Goal: Task Accomplishment & Management: Use online tool/utility

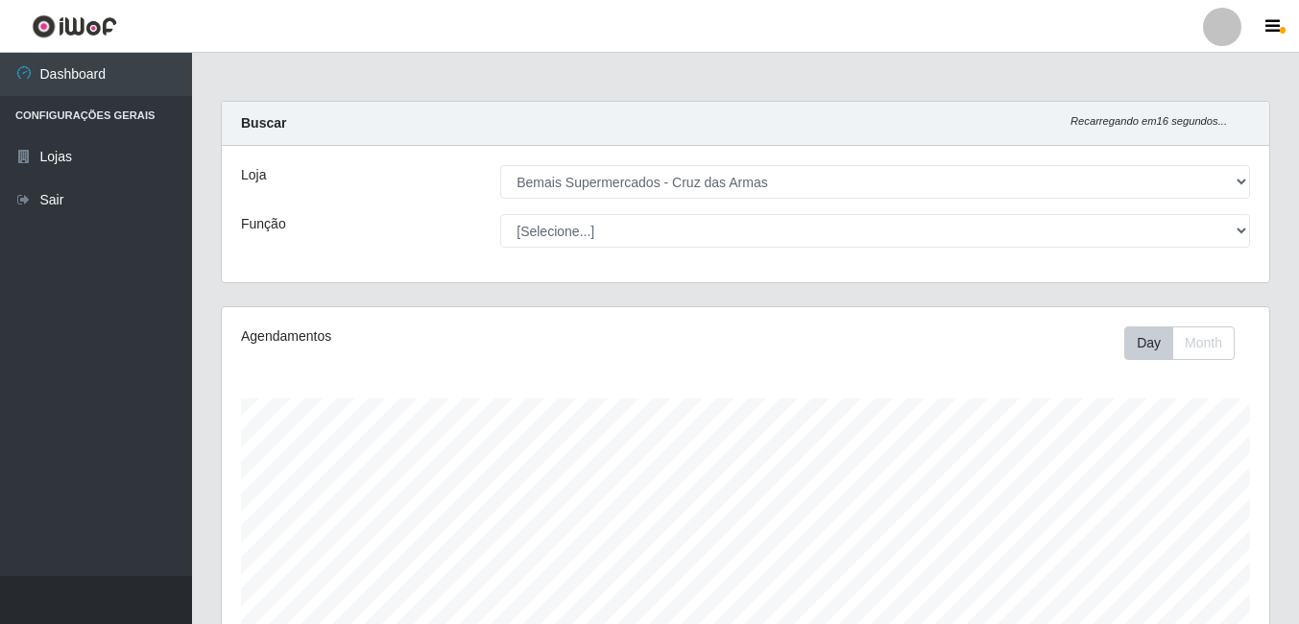
select select "412"
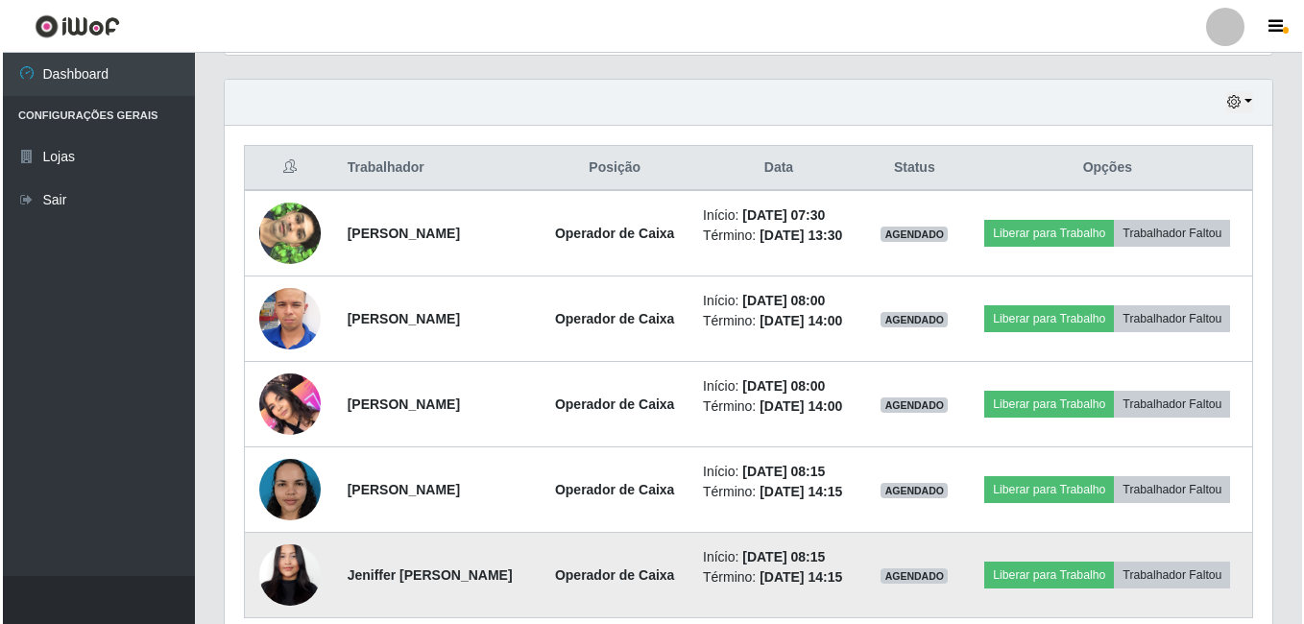
scroll to position [399, 1048]
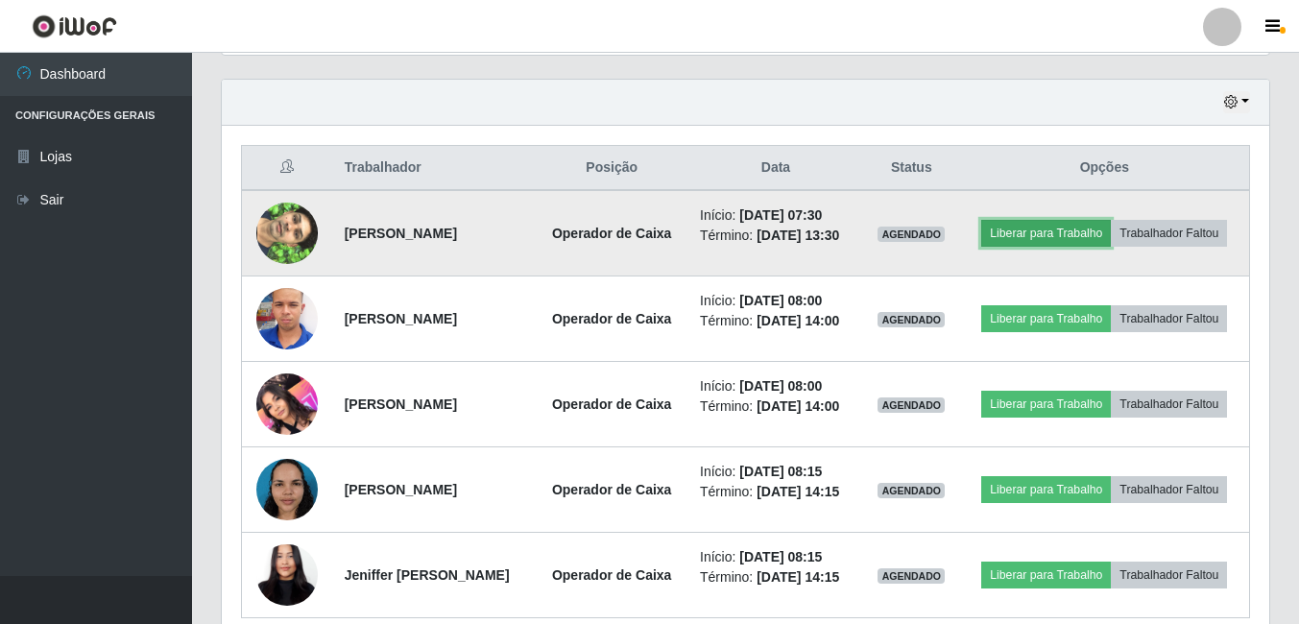
click at [1041, 233] on button "Liberar para Trabalho" at bounding box center [1046, 233] width 130 height 27
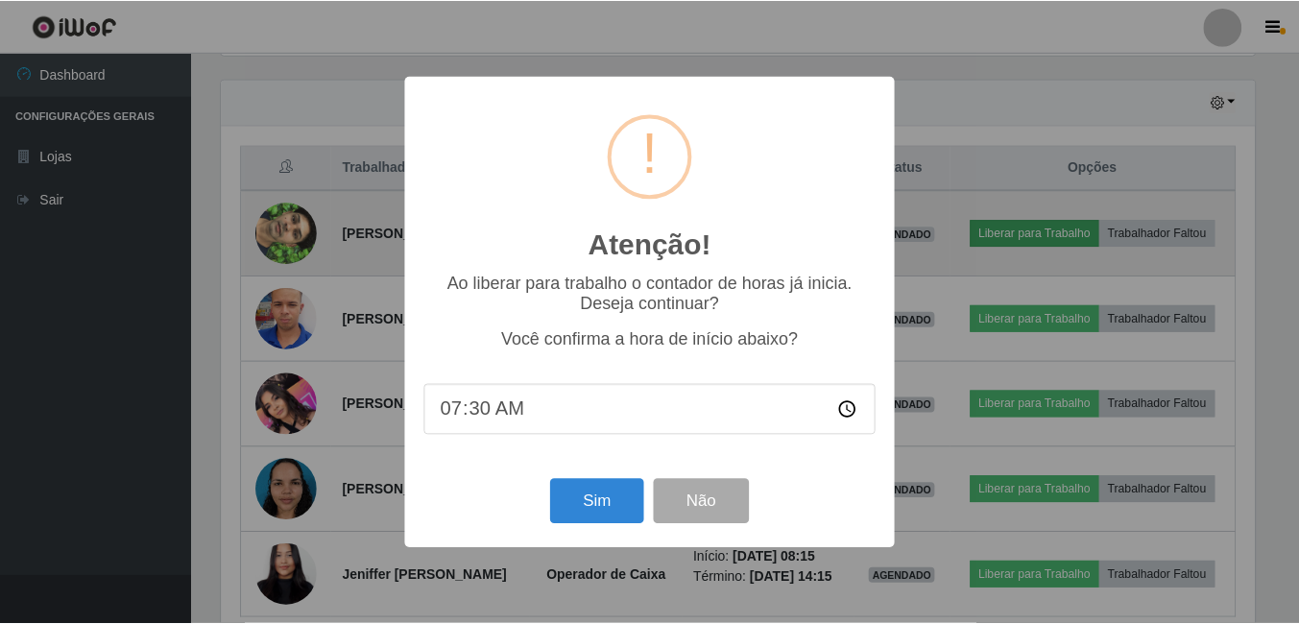
scroll to position [399, 1038]
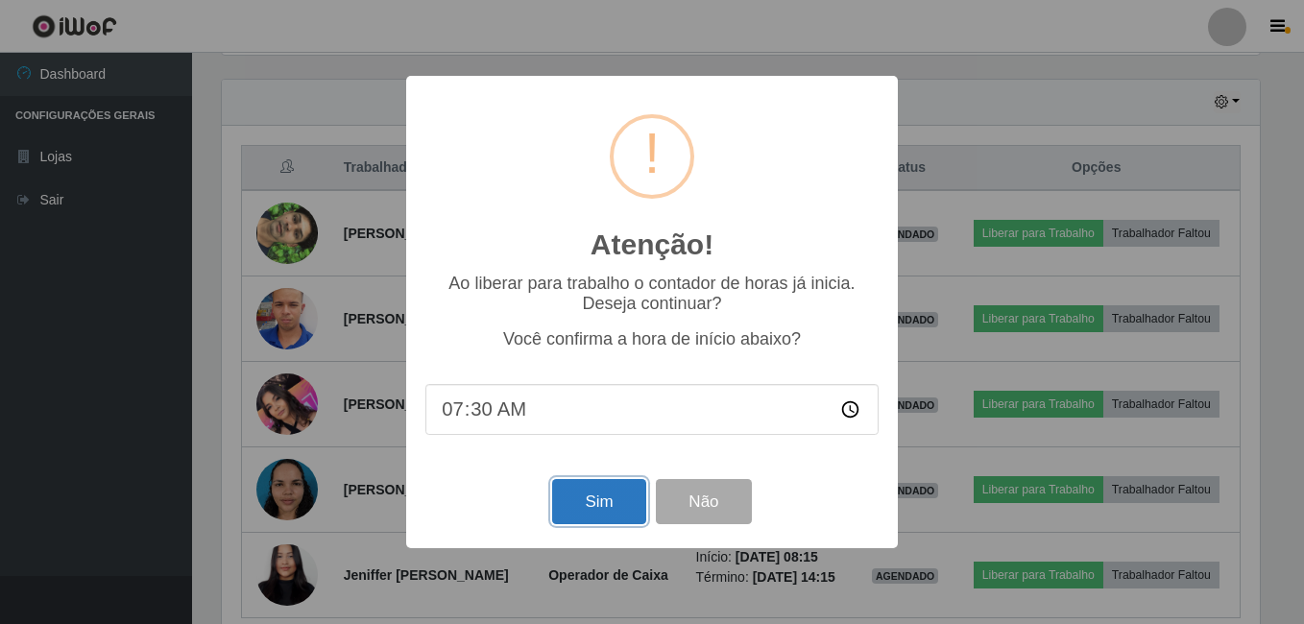
click at [584, 508] on button "Sim" at bounding box center [598, 501] width 93 height 45
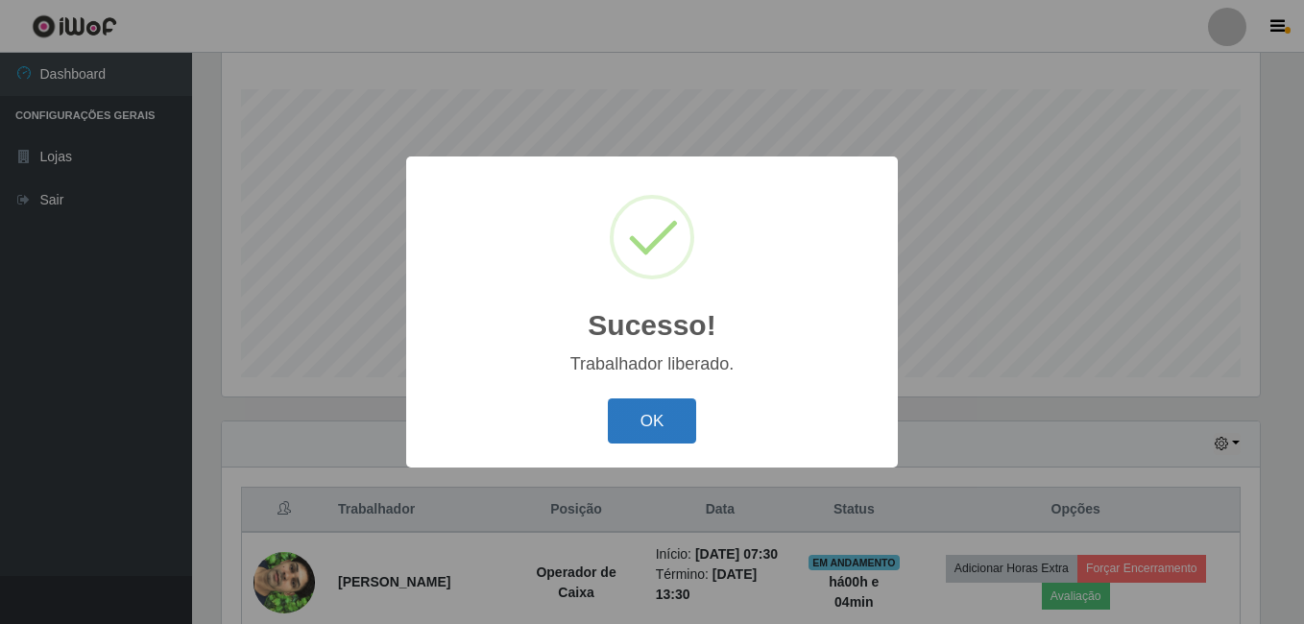
click at [652, 409] on button "OK" at bounding box center [652, 421] width 89 height 45
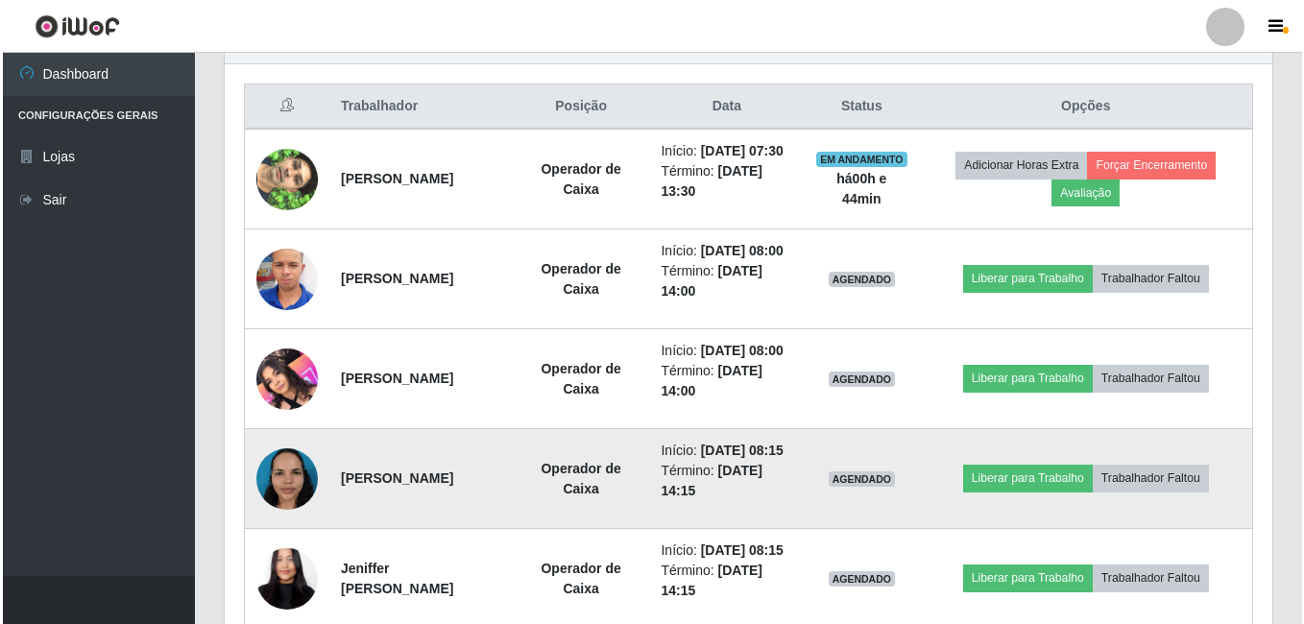
scroll to position [745, 0]
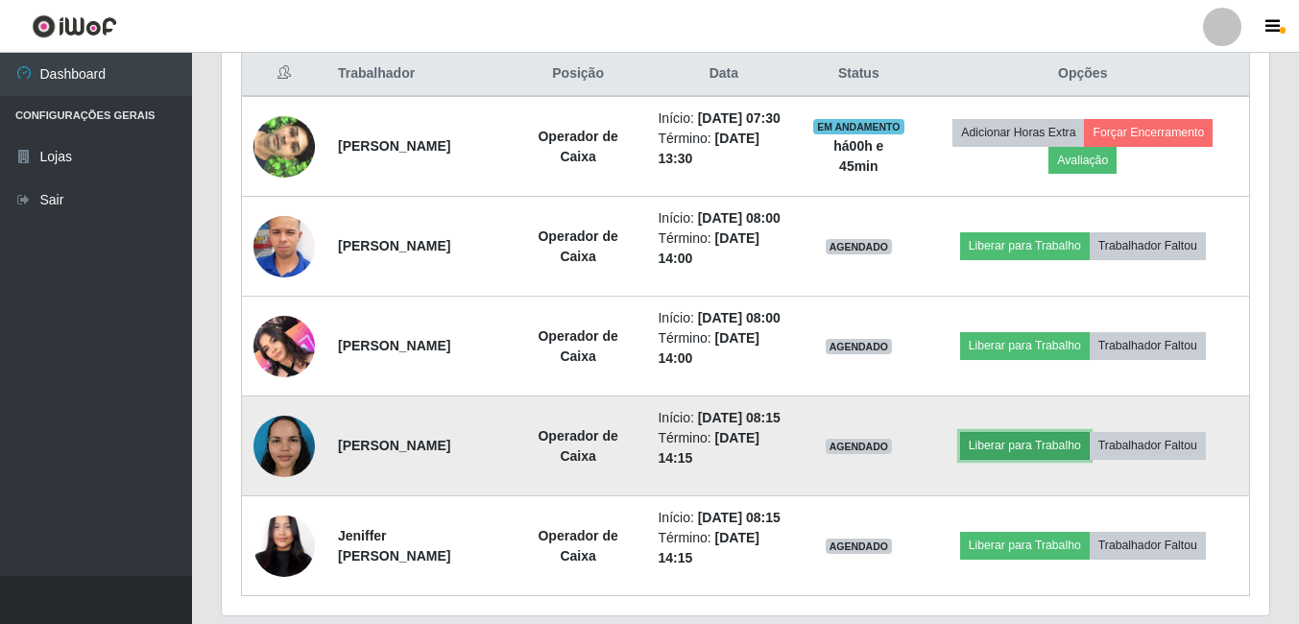
click at [1020, 459] on button "Liberar para Trabalho" at bounding box center [1025, 445] width 130 height 27
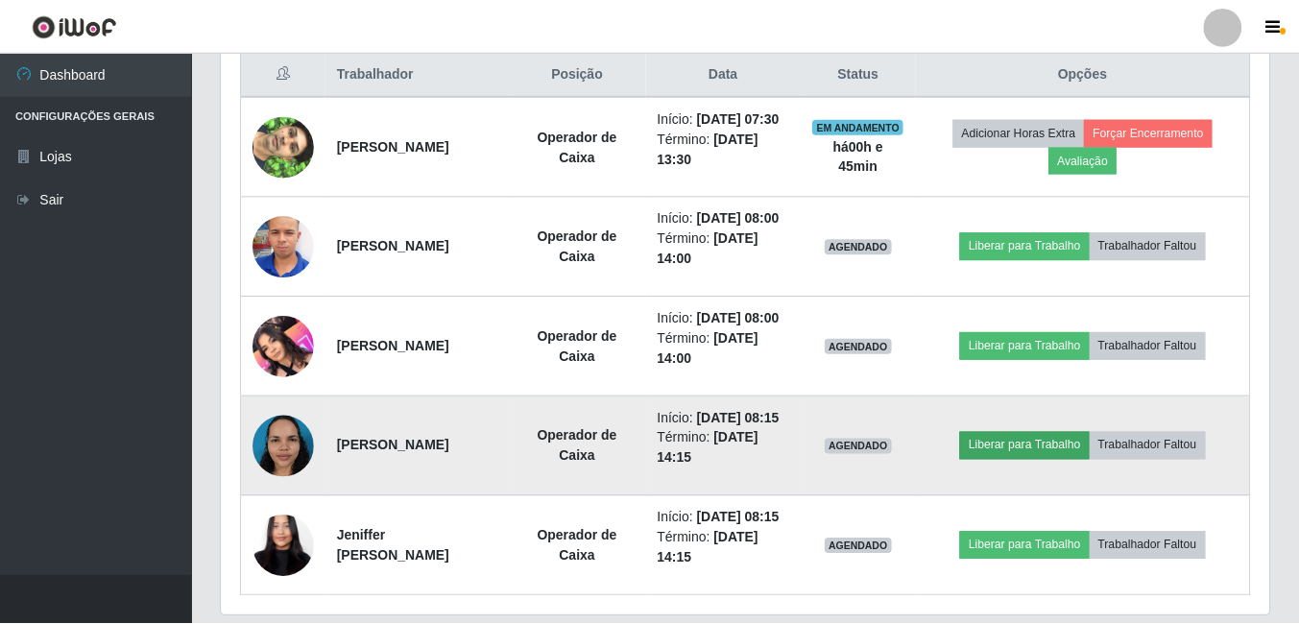
scroll to position [399, 1038]
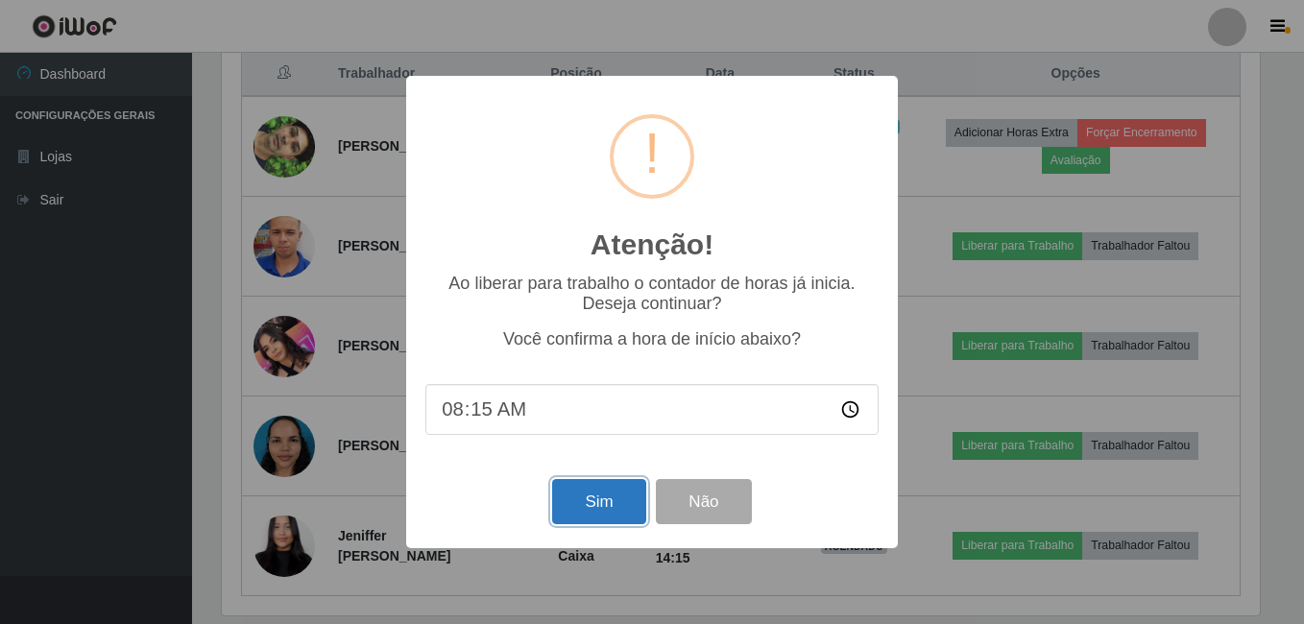
click at [594, 505] on button "Sim" at bounding box center [598, 501] width 93 height 45
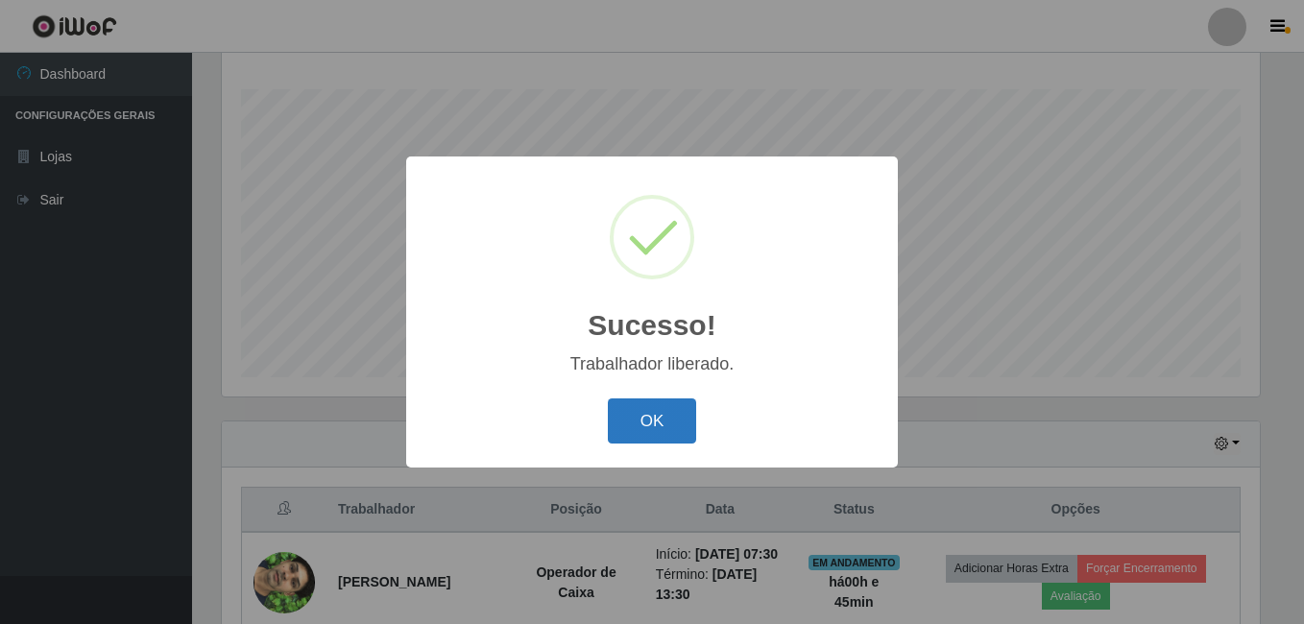
click at [652, 415] on button "OK" at bounding box center [652, 421] width 89 height 45
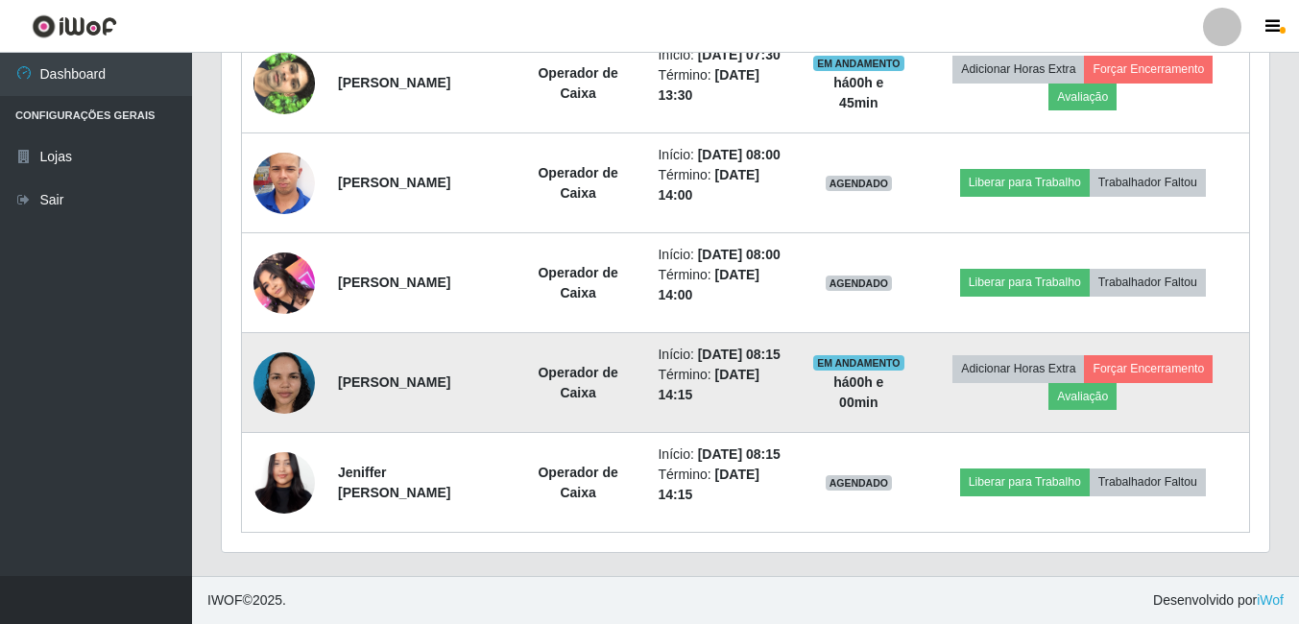
scroll to position [885, 0]
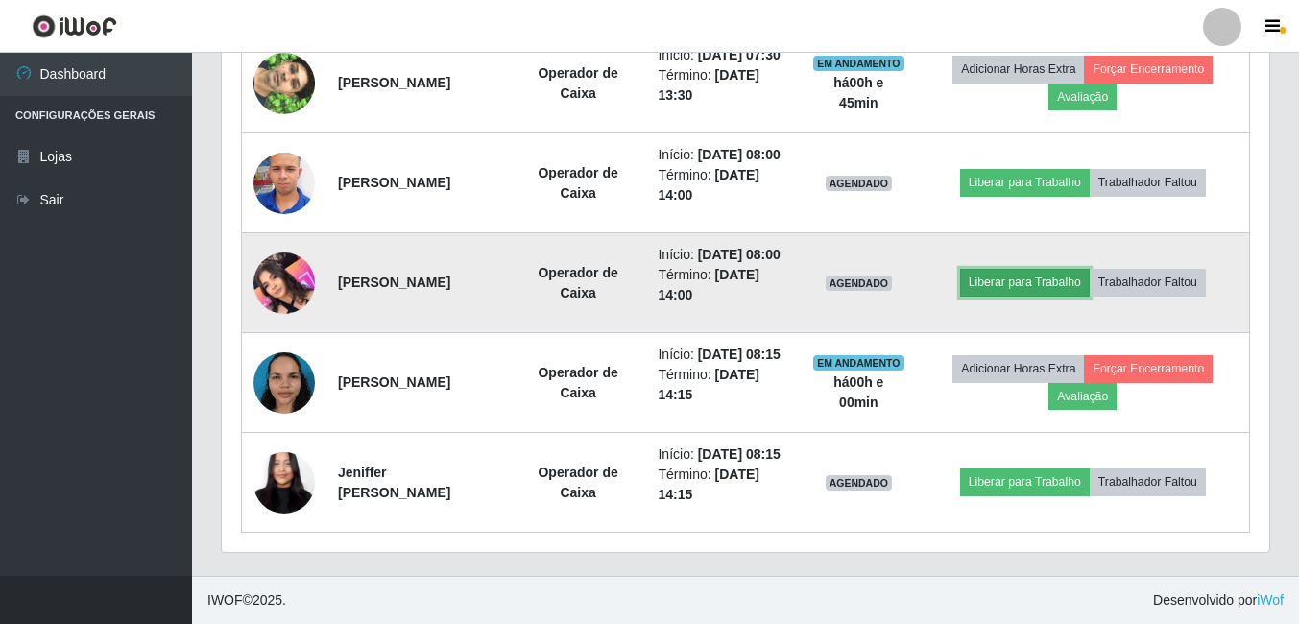
click at [1027, 269] on button "Liberar para Trabalho" at bounding box center [1025, 282] width 130 height 27
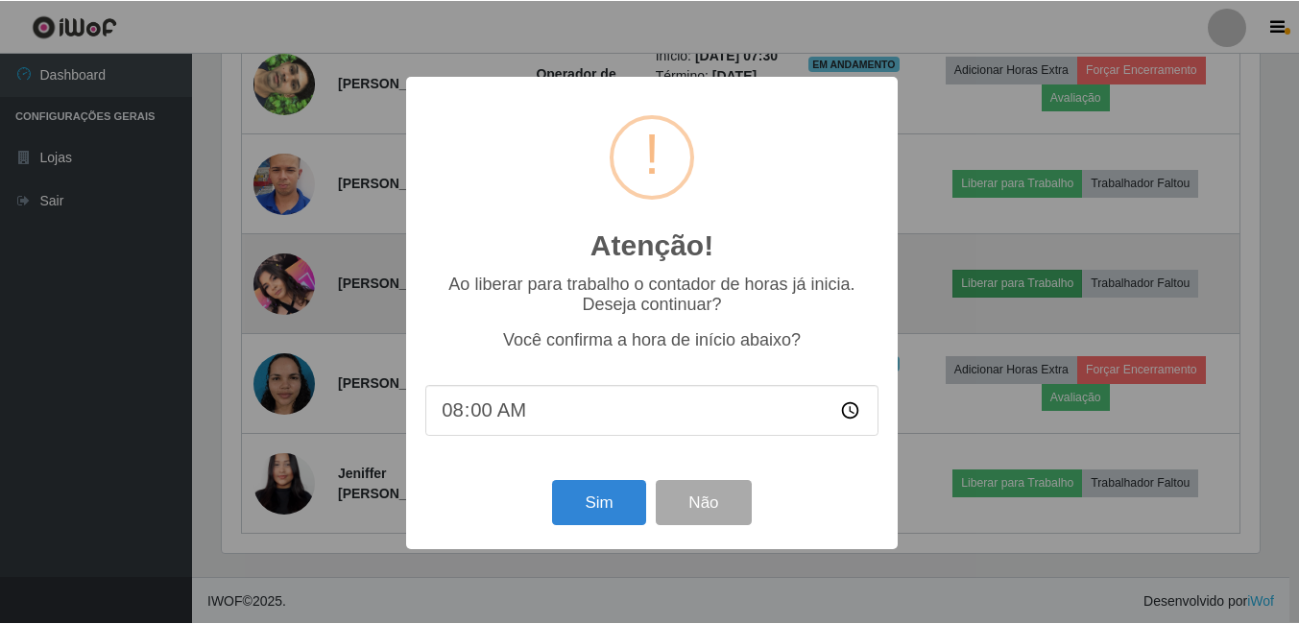
scroll to position [399, 1038]
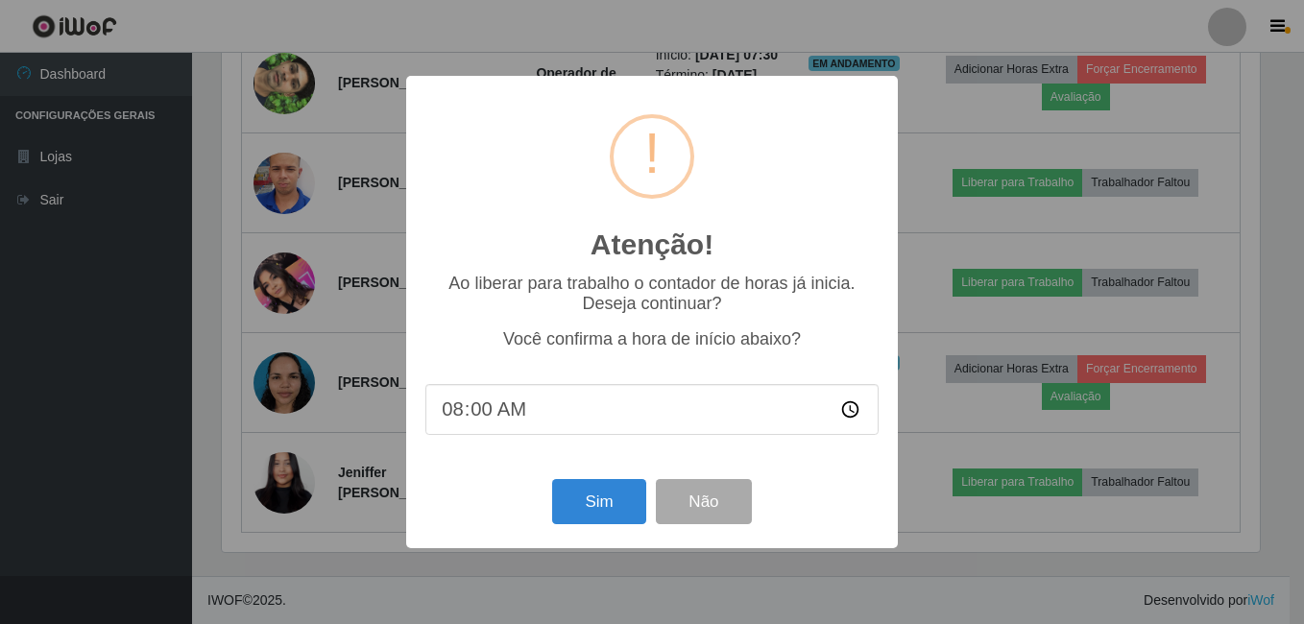
click at [500, 406] on input "08:00" at bounding box center [651, 409] width 453 height 51
click at [472, 415] on input "08:00" at bounding box center [651, 409] width 453 height 51
type input "08:15"
click at [608, 509] on button "Sim" at bounding box center [598, 501] width 93 height 45
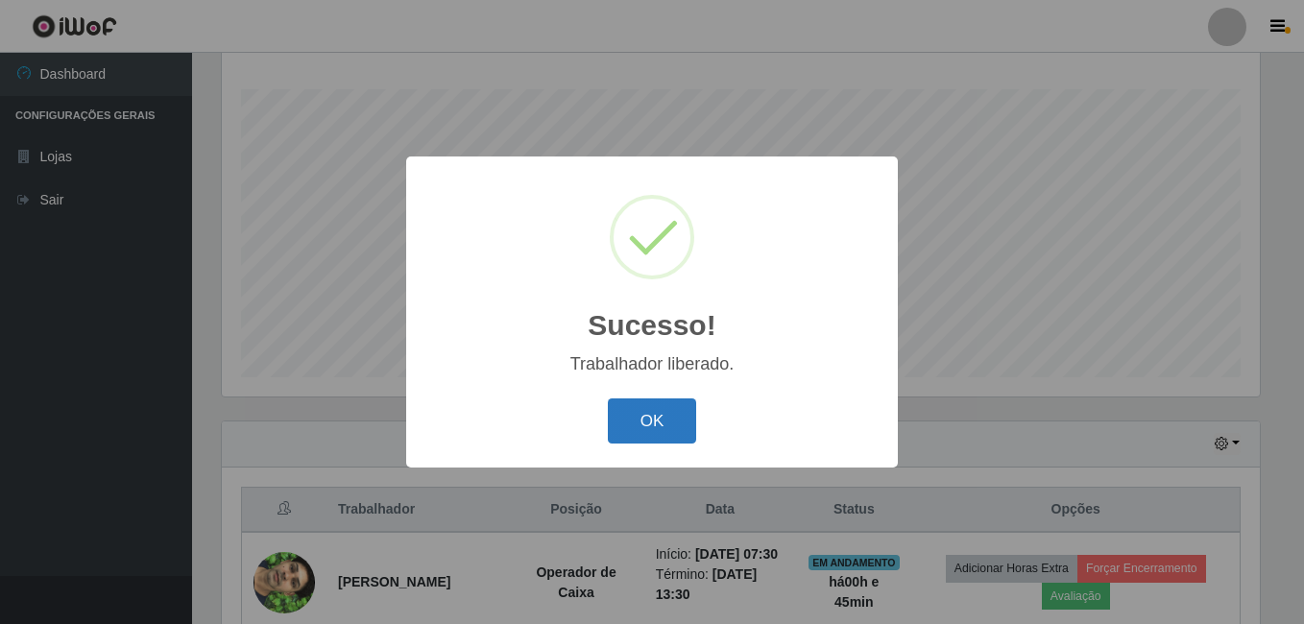
click at [656, 413] on button "OK" at bounding box center [652, 421] width 89 height 45
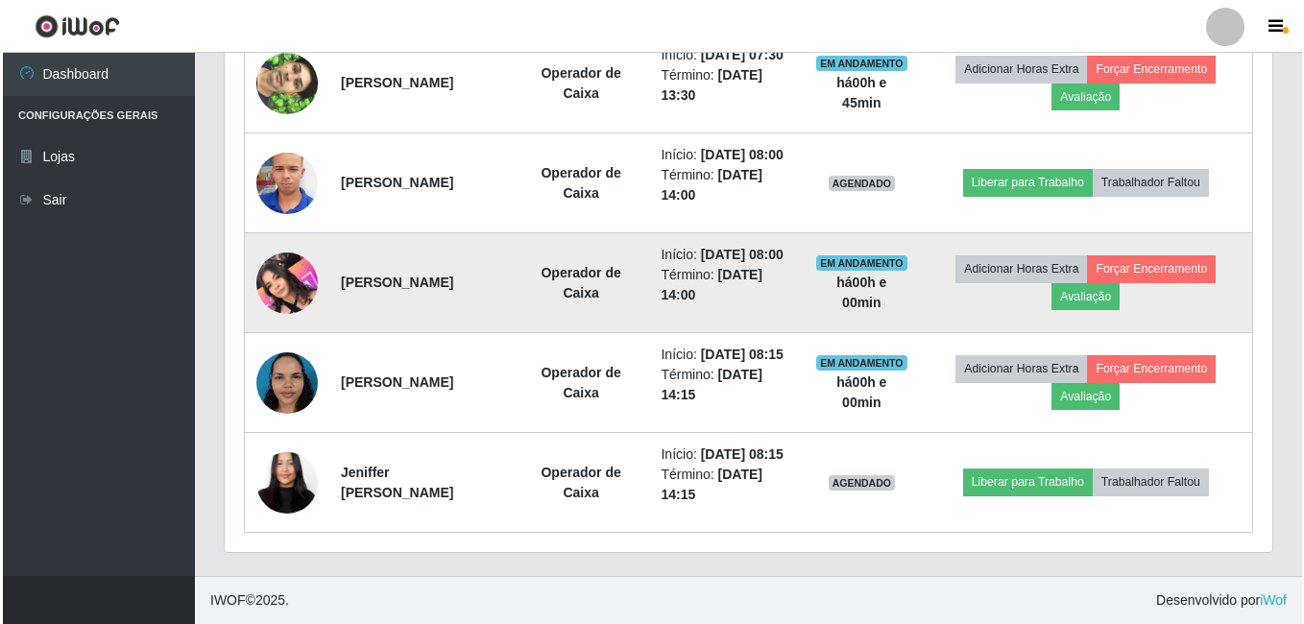
scroll to position [909, 0]
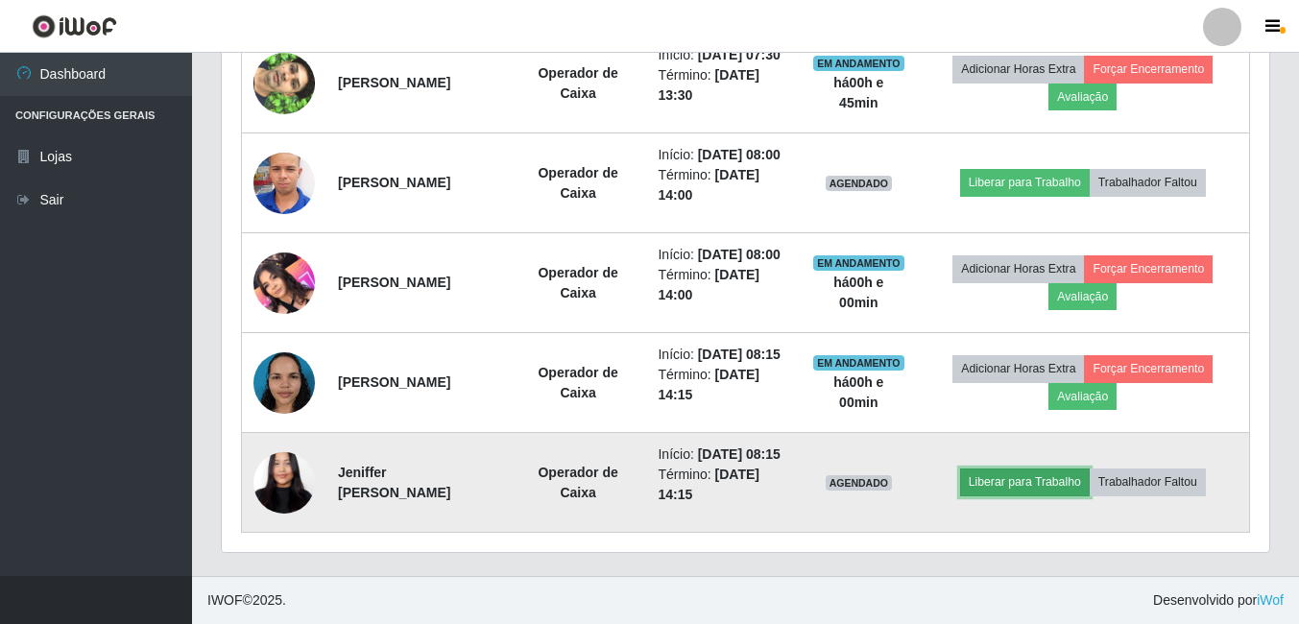
click at [1058, 472] on button "Liberar para Trabalho" at bounding box center [1025, 482] width 130 height 27
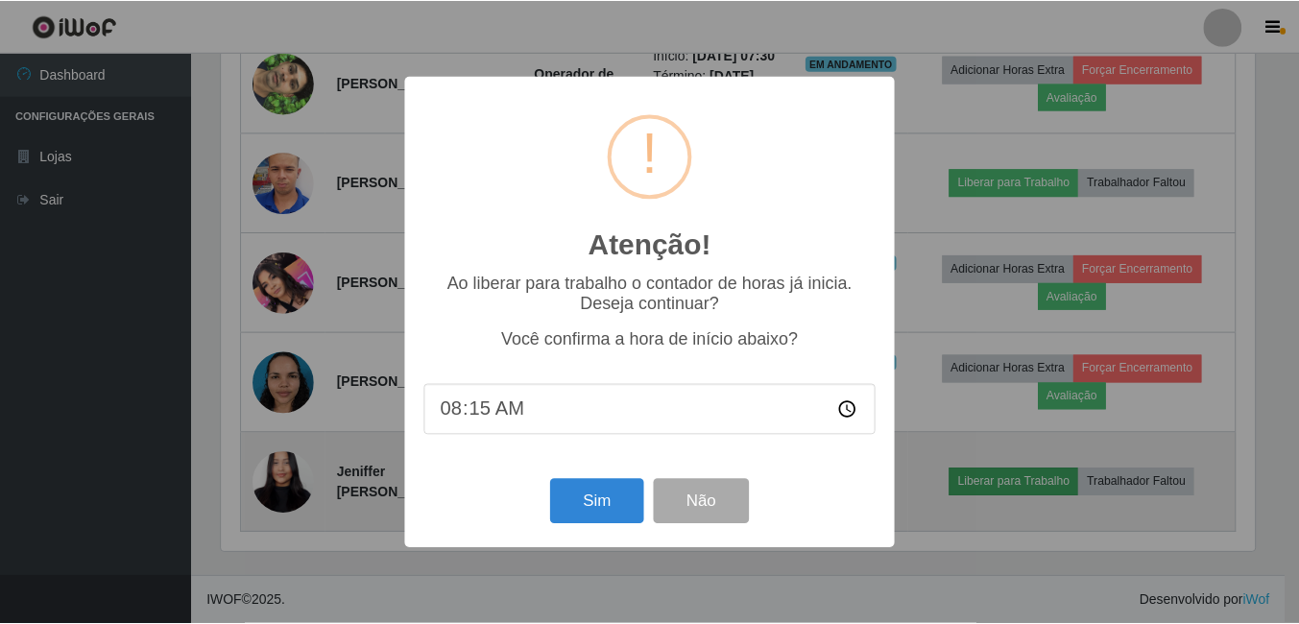
scroll to position [399, 1038]
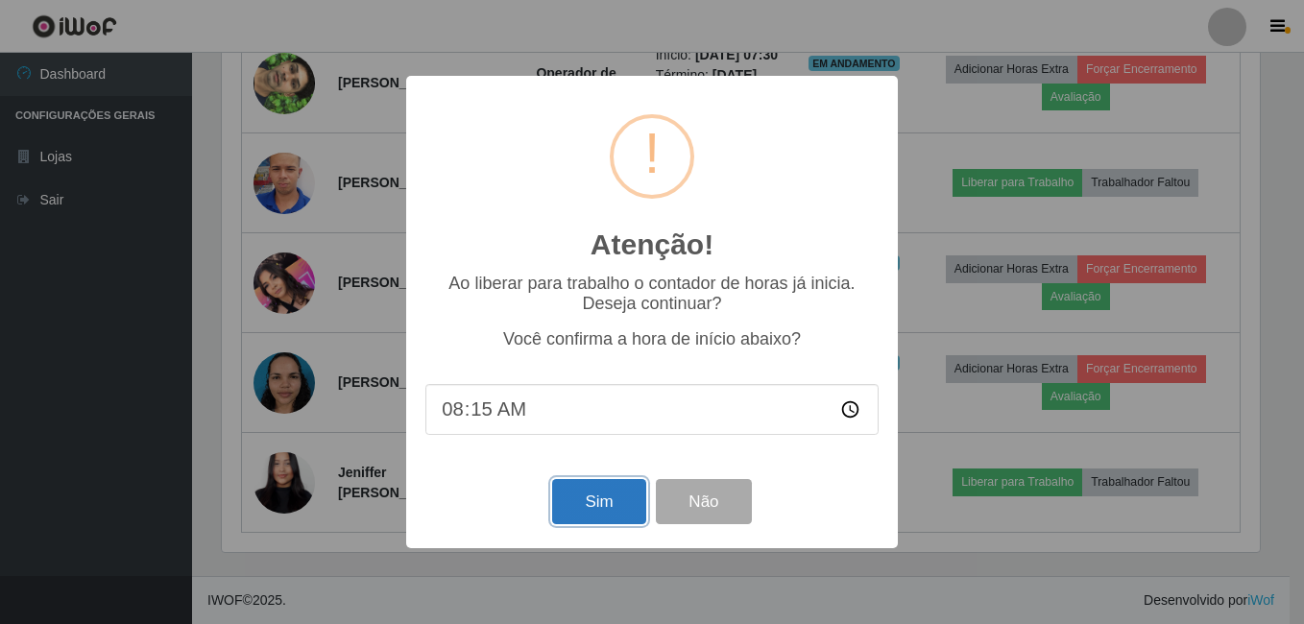
click at [600, 507] on button "Sim" at bounding box center [598, 501] width 93 height 45
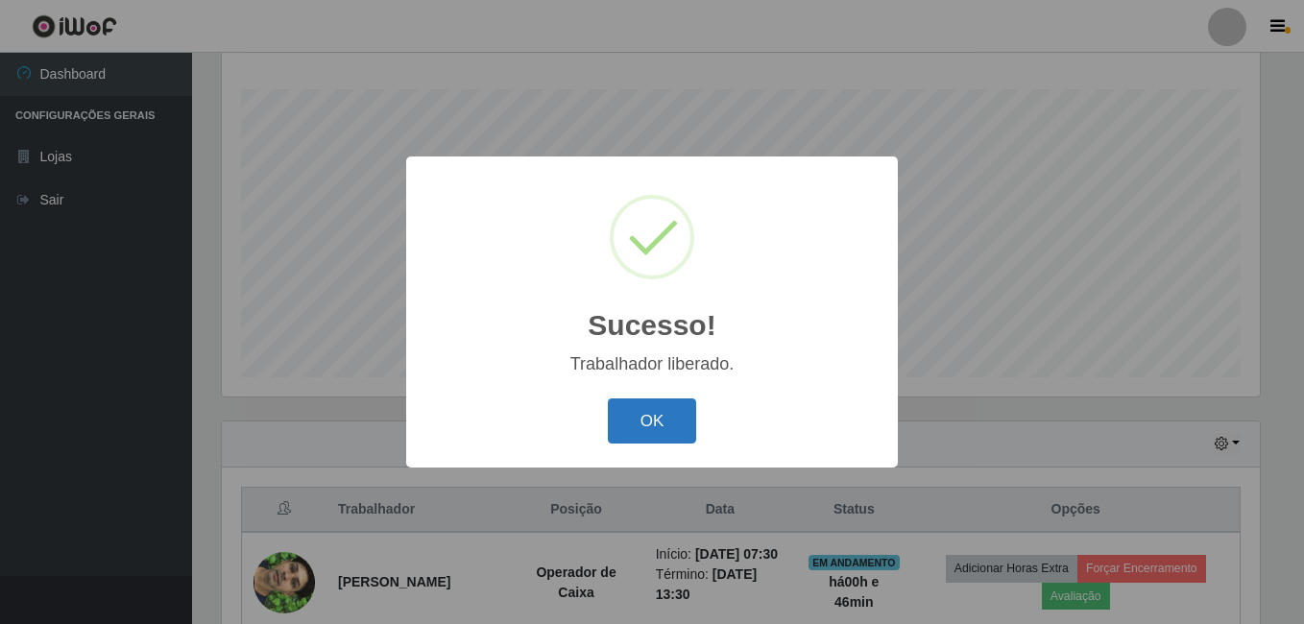
click at [654, 425] on button "OK" at bounding box center [652, 421] width 89 height 45
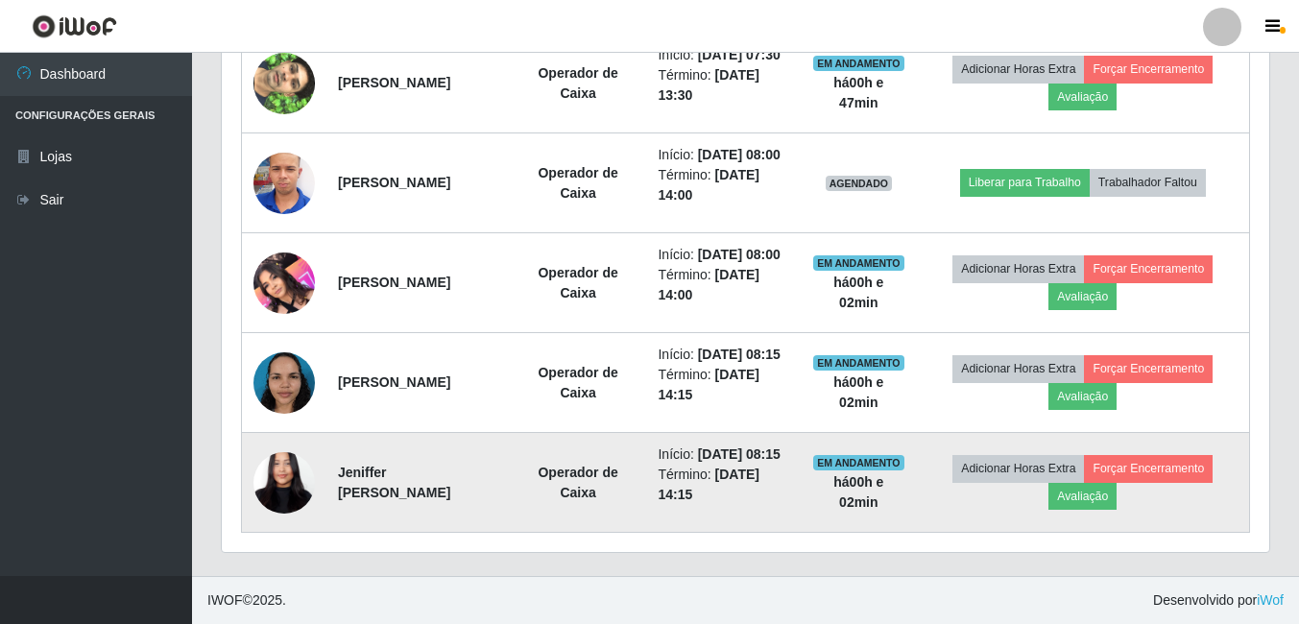
scroll to position [909, 0]
